Goal: Check status

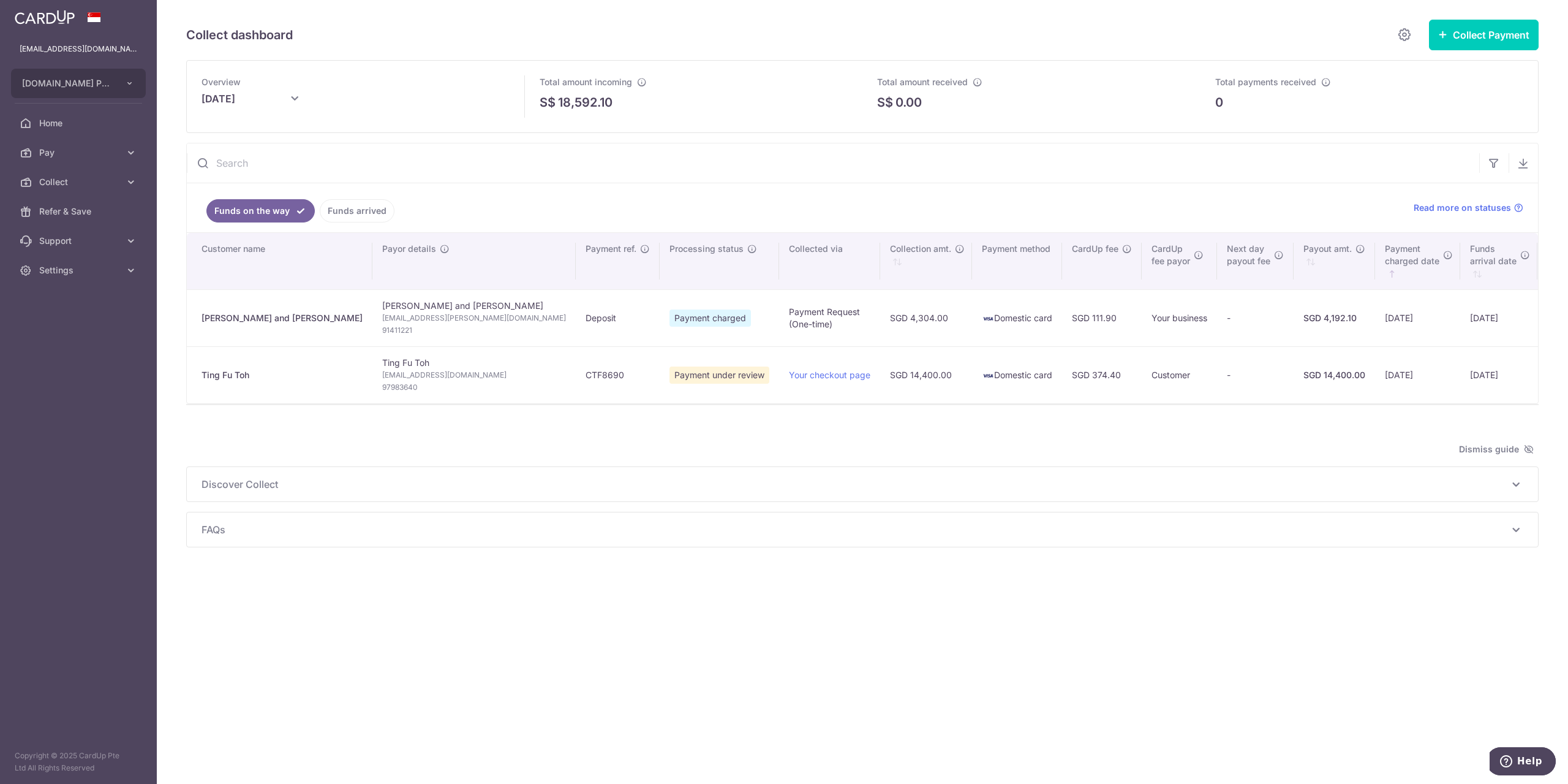
click at [1537, 376] on td "txn_f4880457c01" at bounding box center [1582, 374] width 90 height 57
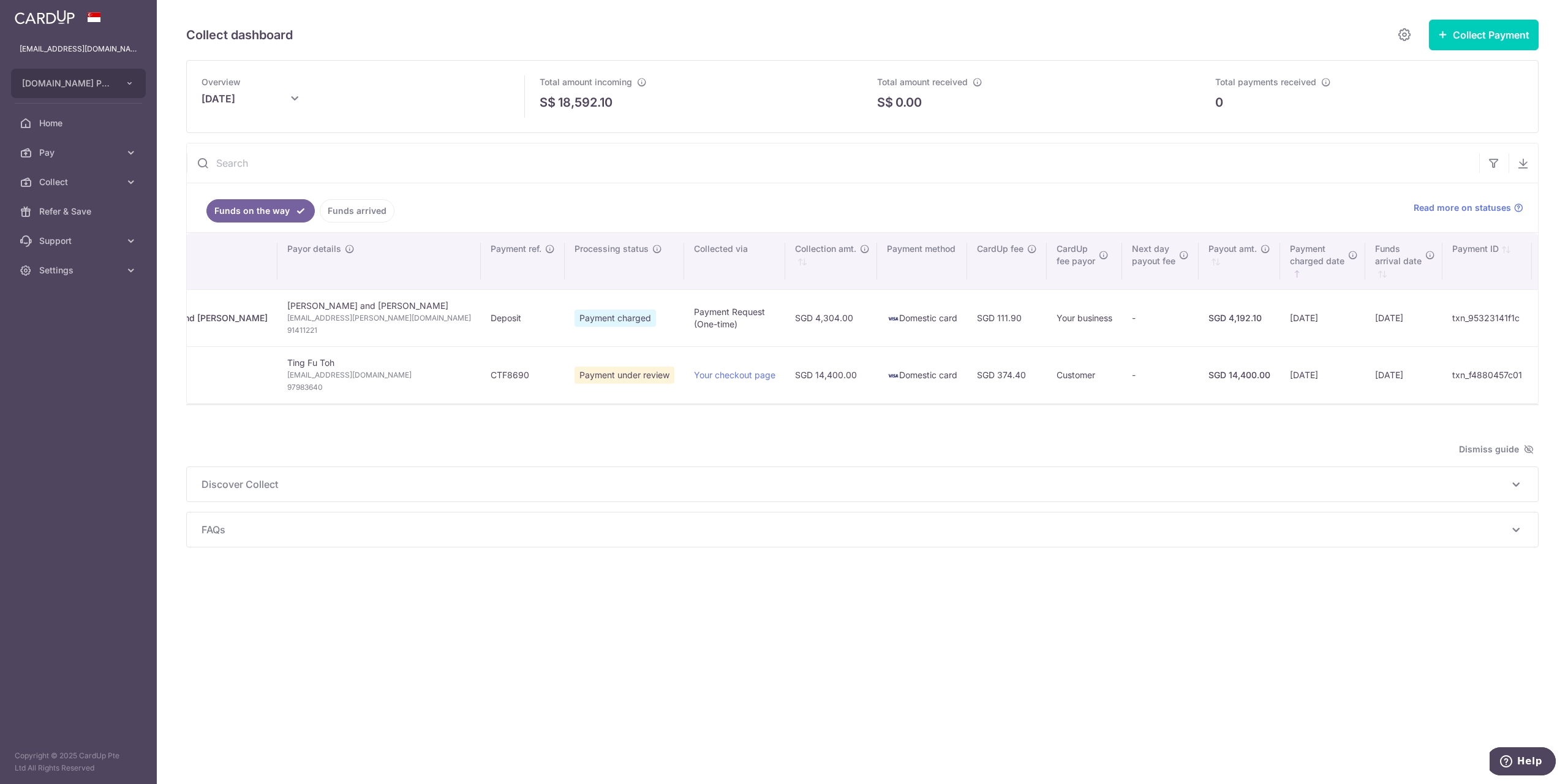
click at [1532, 370] on td "-" at bounding box center [1573, 374] width 84 height 57
drag, startPoint x: 422, startPoint y: 360, endPoint x: 441, endPoint y: 385, distance: 31.4
click at [481, 385] on td "CTF8690" at bounding box center [522, 374] width 84 height 57
click at [417, 448] on div "Dismiss guide" at bounding box center [863, 449] width 1353 height 15
click at [1532, 380] on td "-" at bounding box center [1573, 374] width 84 height 57
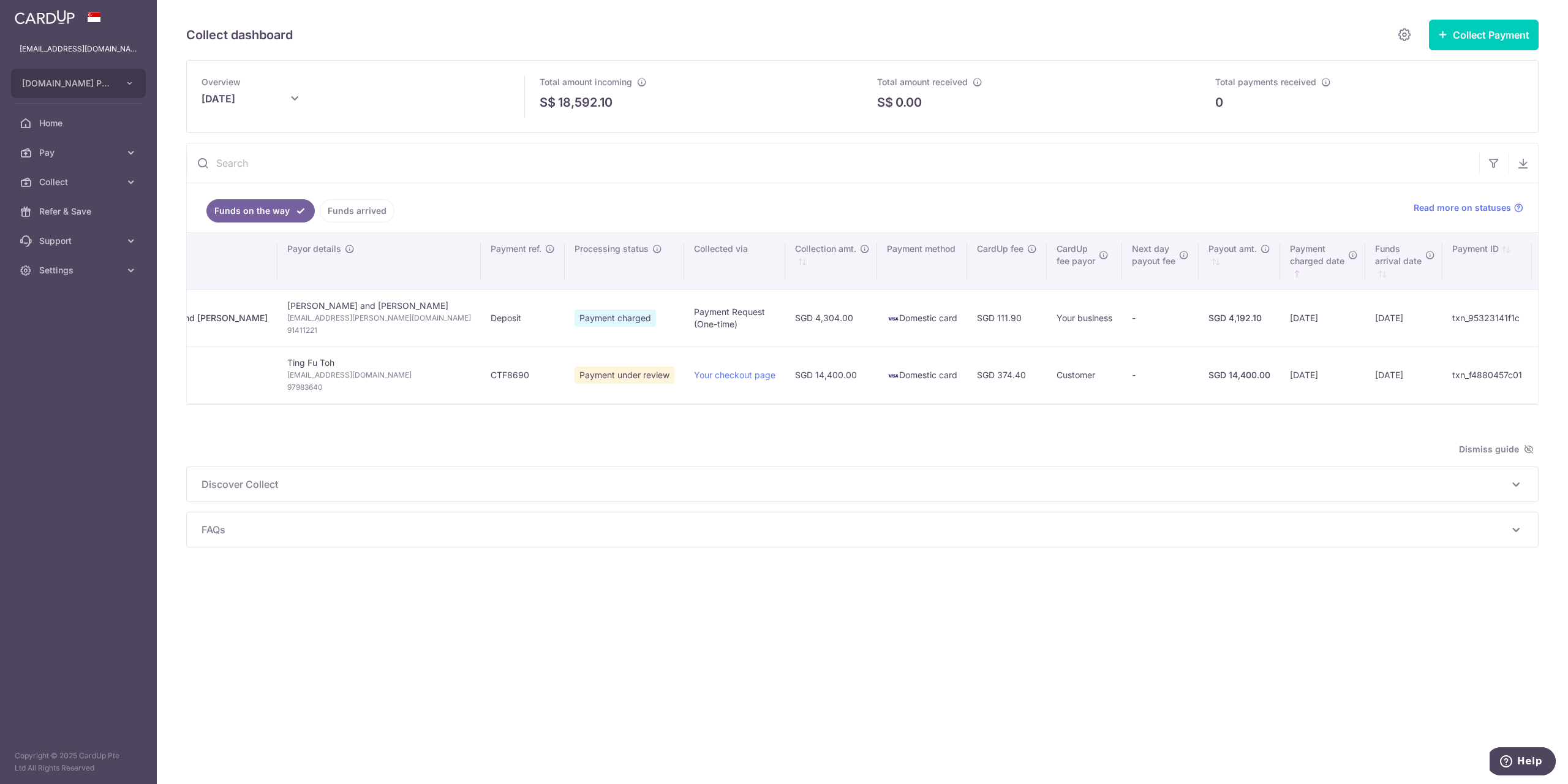
scroll to position [0, 0]
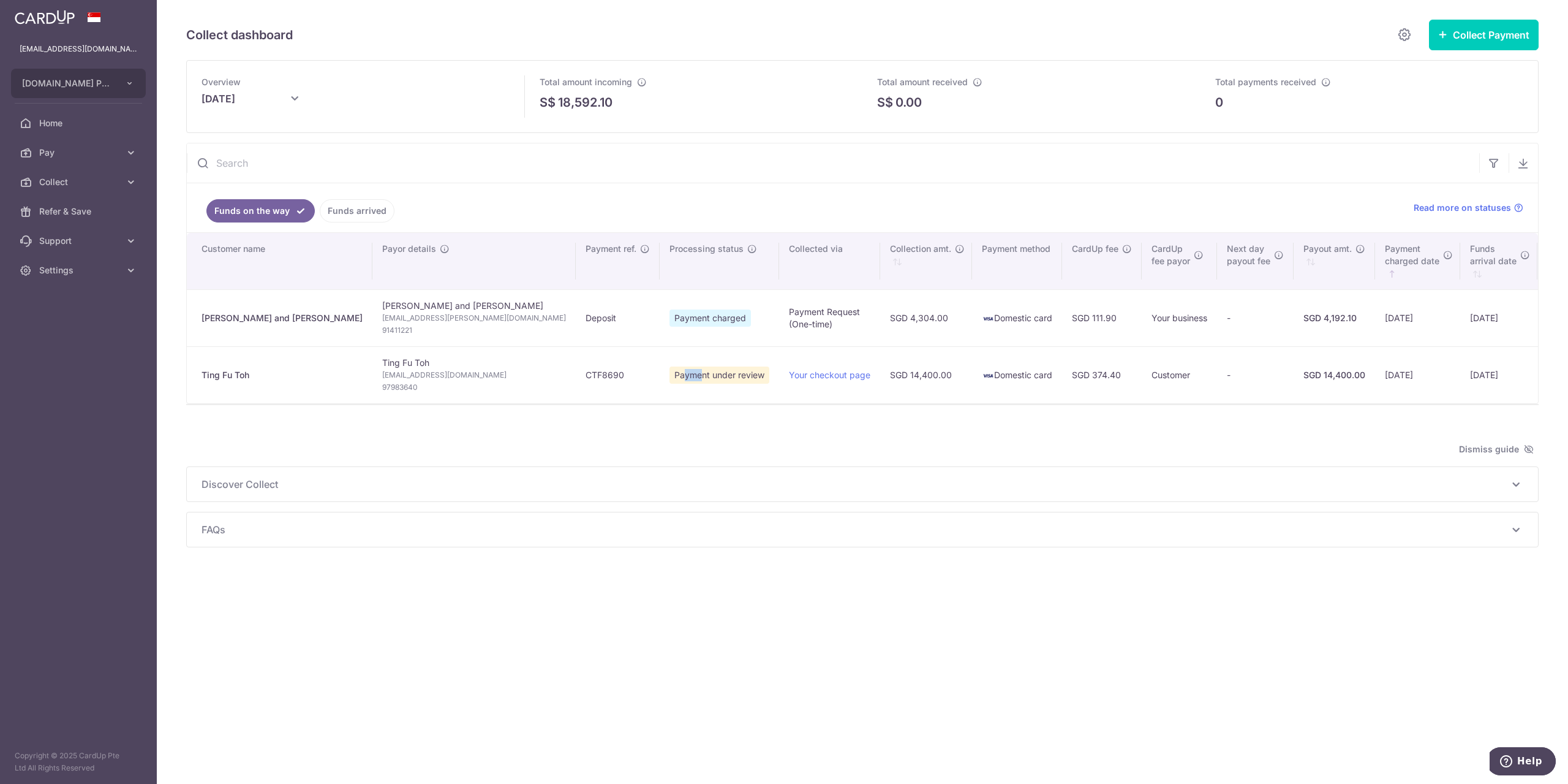
drag, startPoint x: 604, startPoint y: 378, endPoint x: 623, endPoint y: 369, distance: 21.0
click at [669, 369] on span "Payment under review" at bounding box center [719, 374] width 100 height 17
click at [669, 373] on span "Payment under review" at bounding box center [719, 374] width 100 height 17
click at [789, 374] on link "Your checkout page" at bounding box center [829, 375] width 82 height 11
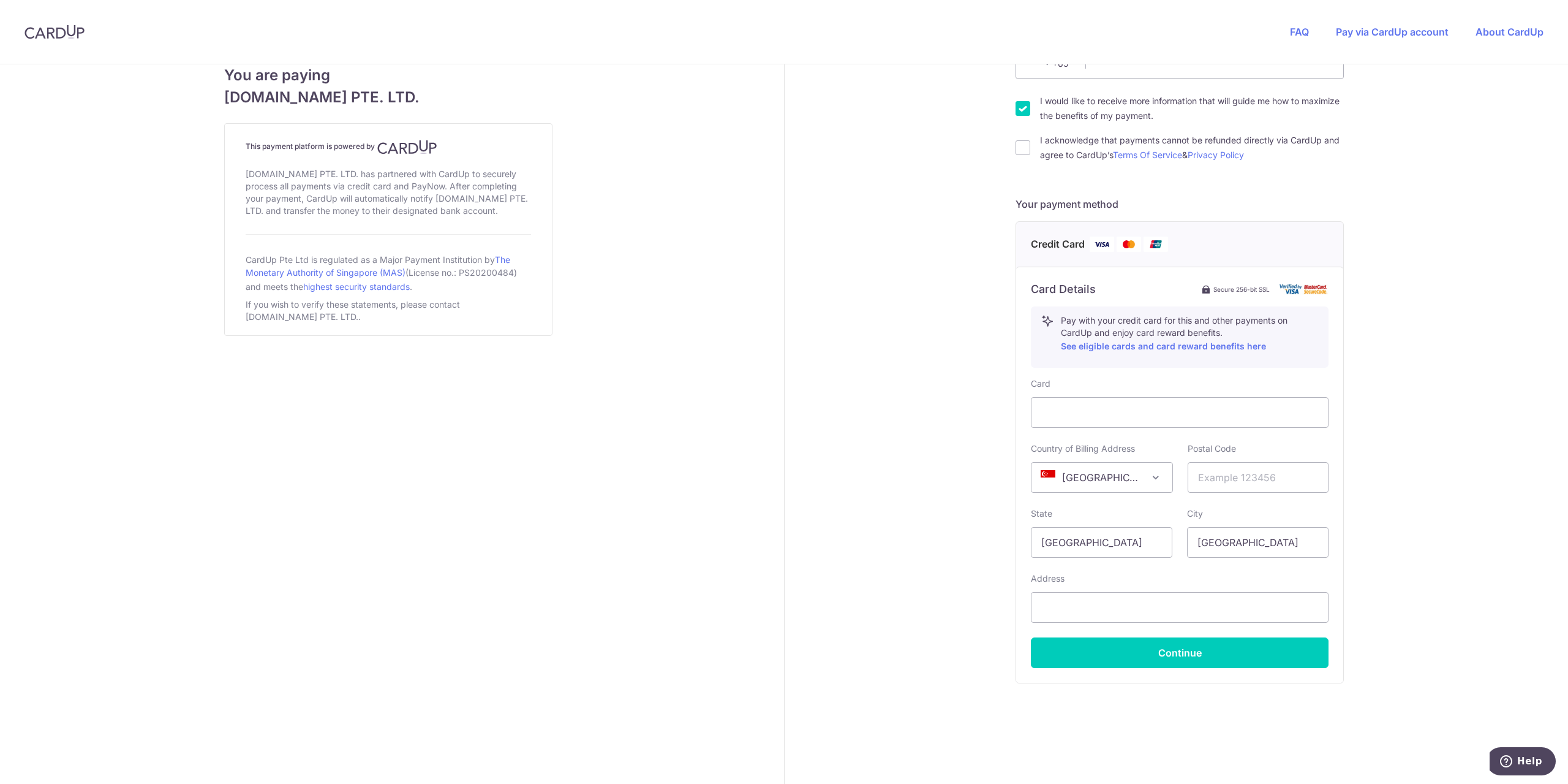
scroll to position [410, 0]
